Goal: Find specific page/section: Find specific page/section

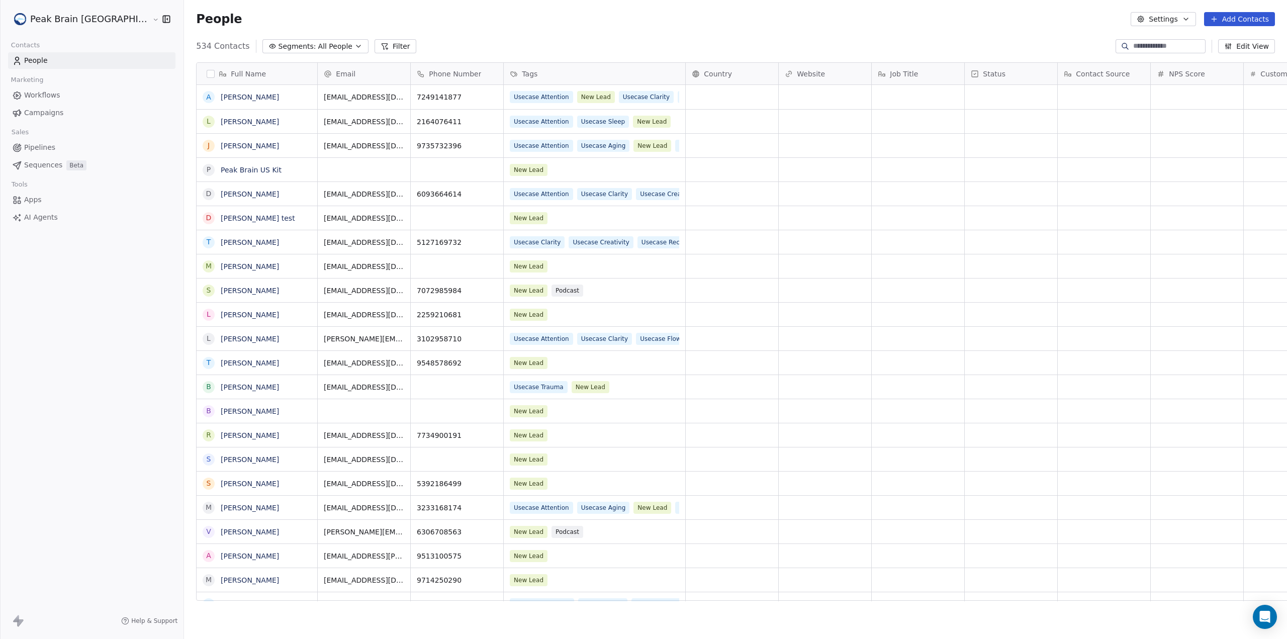
scroll to position [555, 1144]
click at [37, 157] on link "Sequences Beta" at bounding box center [91, 165] width 167 height 17
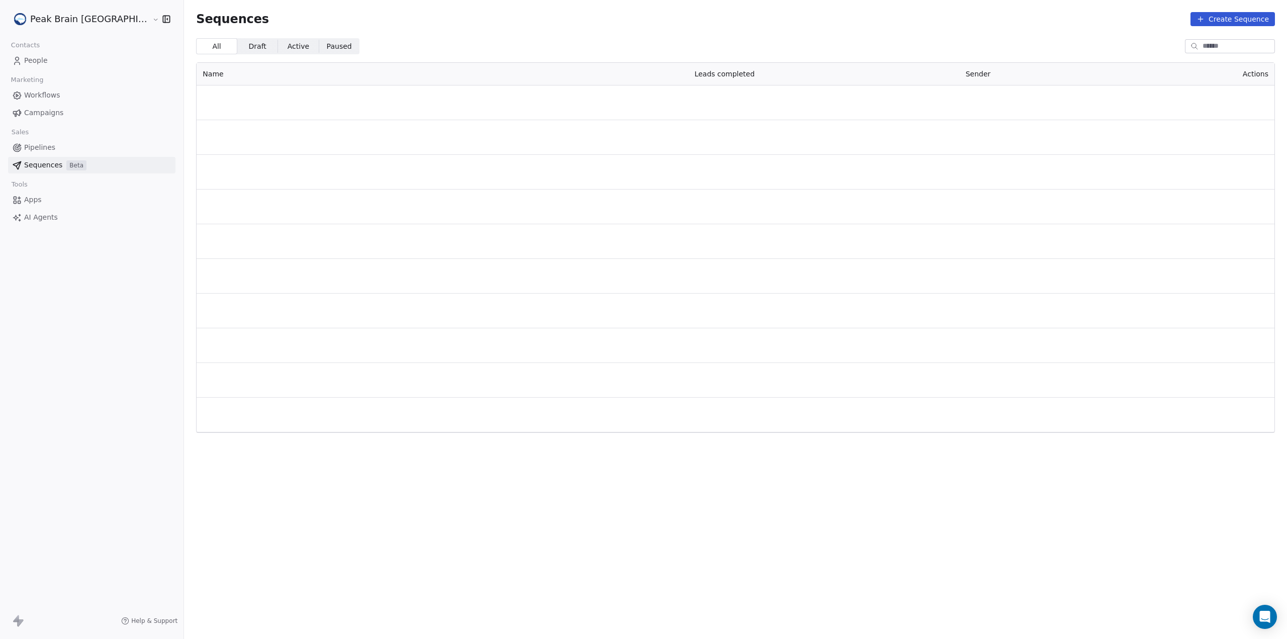
click at [38, 148] on span "Pipelines" at bounding box center [39, 147] width 31 height 11
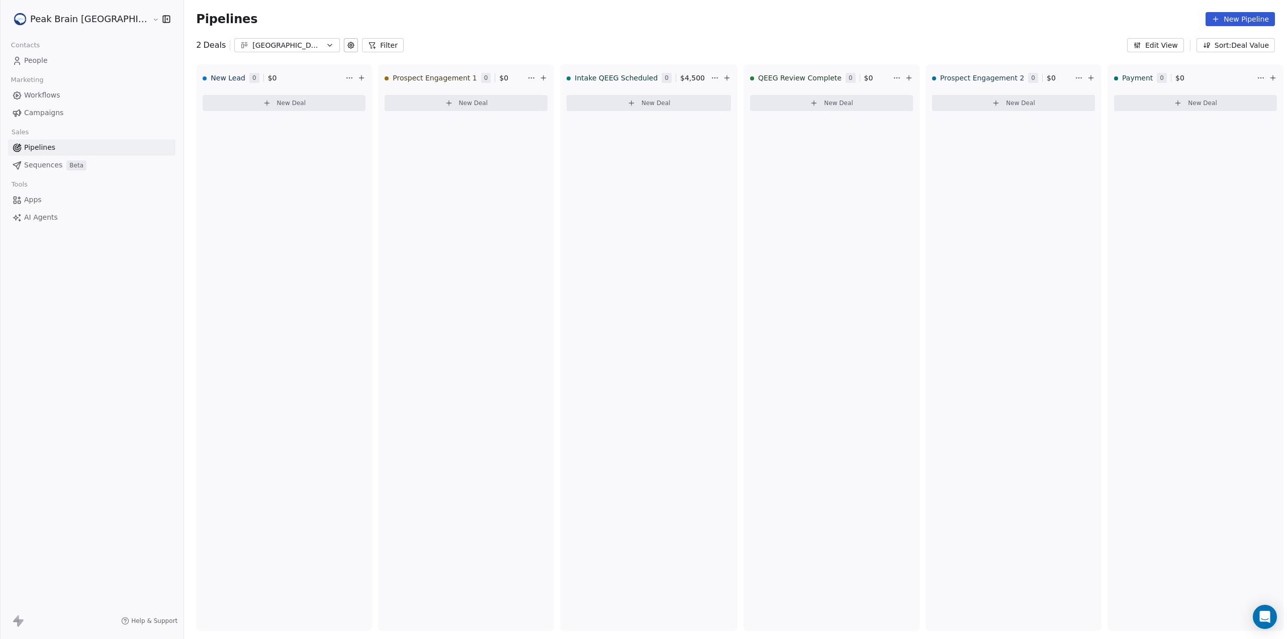
click at [253, 41] on div "[GEOGRAPHIC_DATA]" at bounding box center [286, 45] width 69 height 11
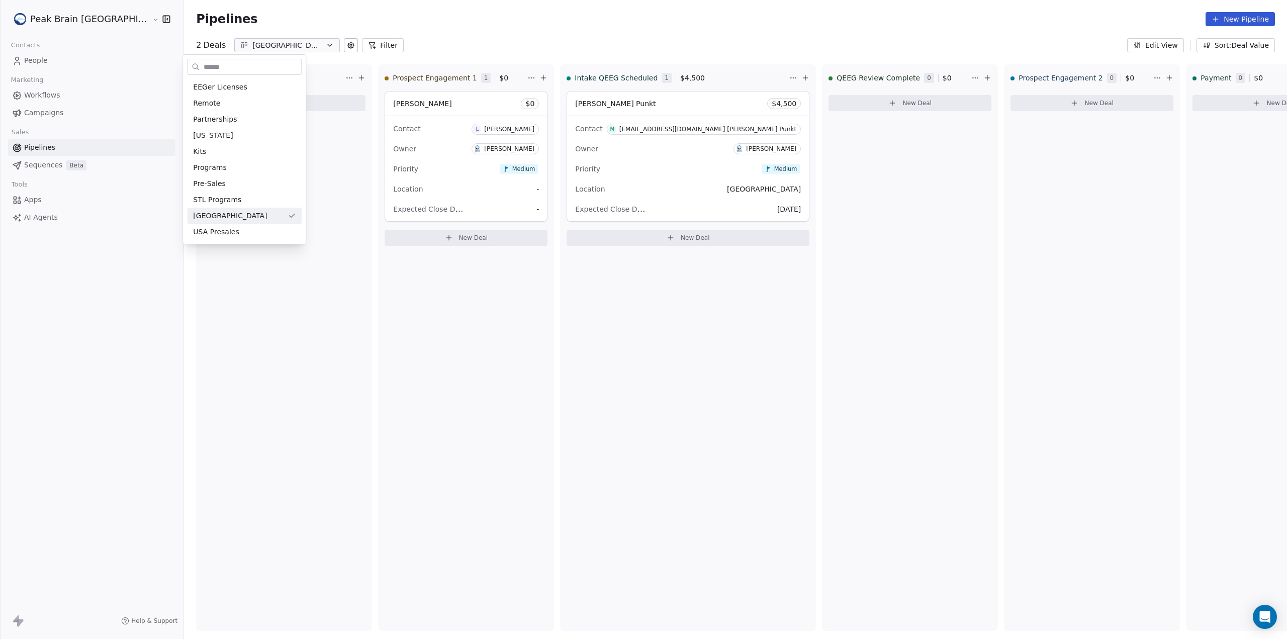
click at [559, 32] on html "Peak Brain [GEOGRAPHIC_DATA] Contacts People Marketing Workflows Campaigns Sale…" at bounding box center [643, 319] width 1287 height 639
